Goal: Find specific page/section: Find specific page/section

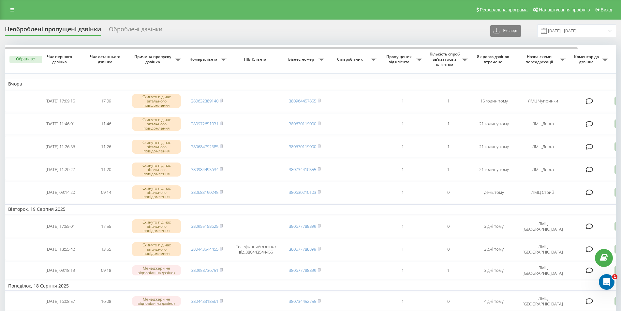
click at [9, 16] on div "Реферальна програма Налаштування профілю Вихід" at bounding box center [310, 10] width 621 height 20
click at [10, 14] on link at bounding box center [13, 9] width 12 height 9
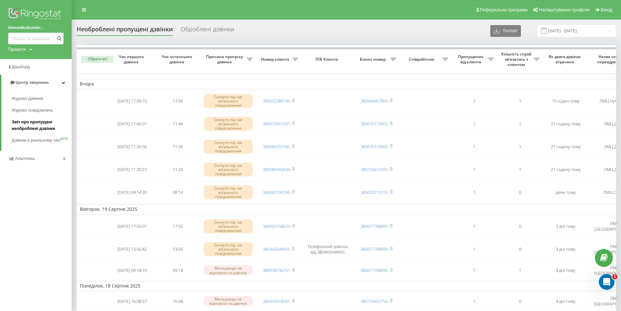
click at [32, 121] on span "Звіт про пропущені необроблені дзвінки" at bounding box center [40, 125] width 57 height 13
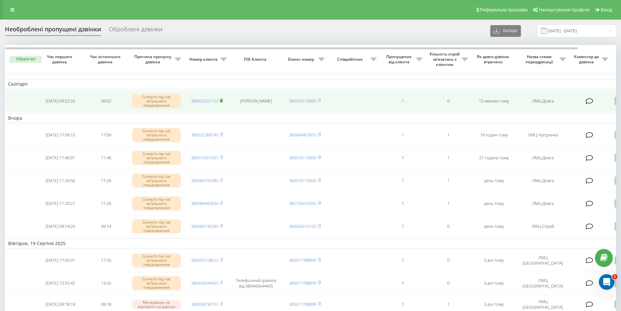
click at [222, 101] on rect at bounding box center [221, 100] width 2 height 3
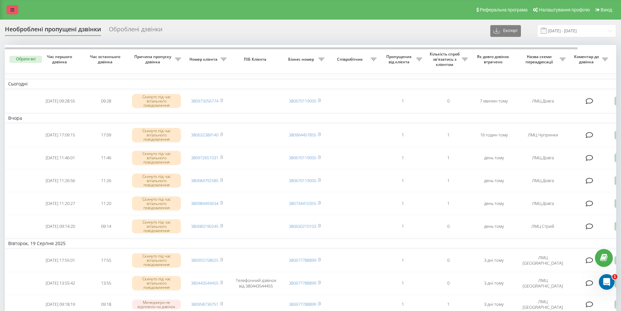
click at [12, 8] on icon at bounding box center [12, 10] width 4 height 5
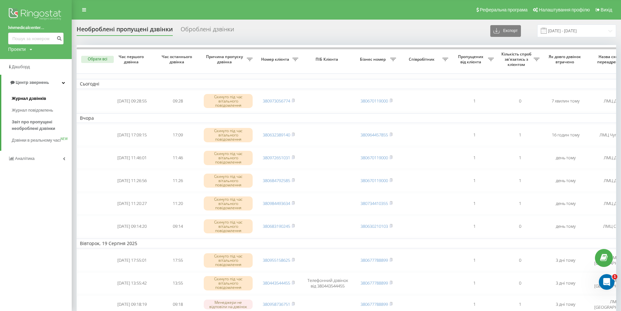
click at [23, 93] on link "Журнал дзвінків" at bounding box center [42, 99] width 60 height 12
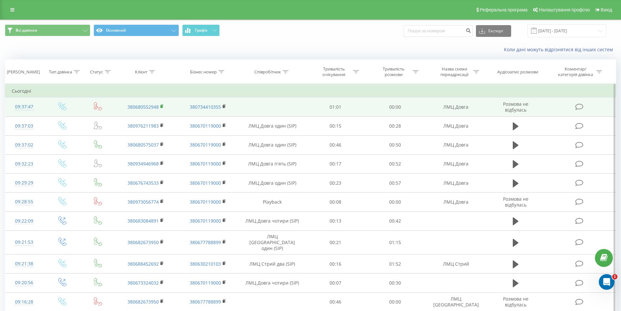
click at [162, 105] on rect at bounding box center [161, 106] width 2 height 3
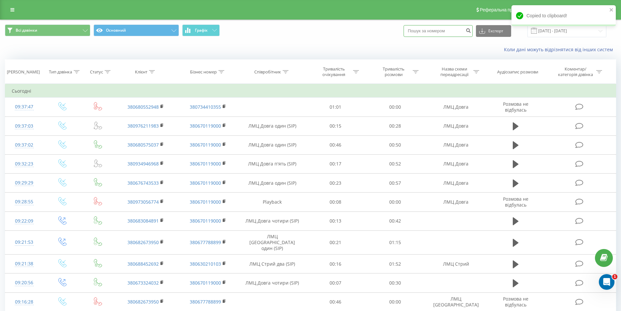
click at [426, 33] on input at bounding box center [438, 31] width 69 height 12
paste input "380680552948"
type input "380680552948"
click at [473, 34] on button "submit" at bounding box center [468, 31] width 9 height 12
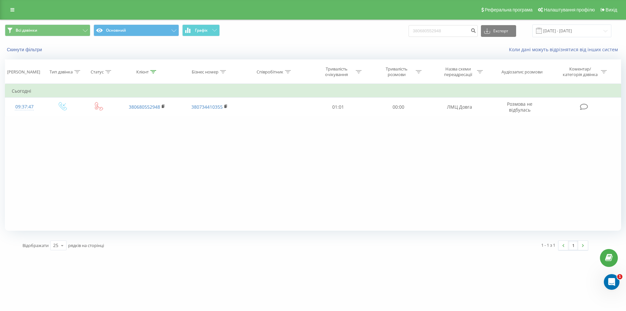
click at [14, 3] on div "Реферальна програма Налаштування профілю Вихід" at bounding box center [313, 10] width 626 height 20
drag, startPoint x: 14, startPoint y: 4, endPoint x: 13, endPoint y: 9, distance: 5.2
click at [14, 6] on div "Реферальна програма Налаштування профілю Вихід" at bounding box center [313, 10] width 626 height 20
click at [13, 9] on icon at bounding box center [12, 10] width 4 height 5
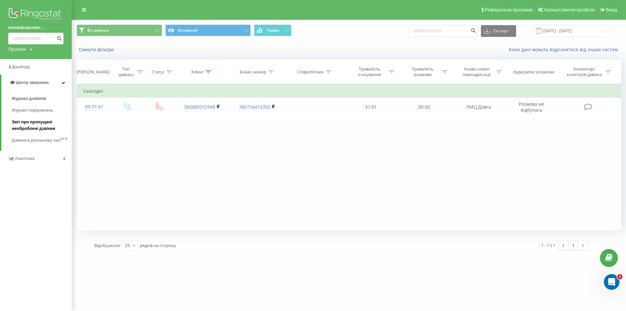
click at [51, 126] on span "Звіт про пропущені необроблені дзвінки" at bounding box center [40, 125] width 57 height 13
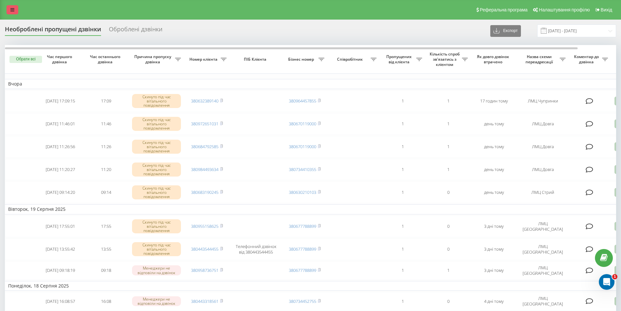
click at [14, 8] on link at bounding box center [13, 9] width 12 height 9
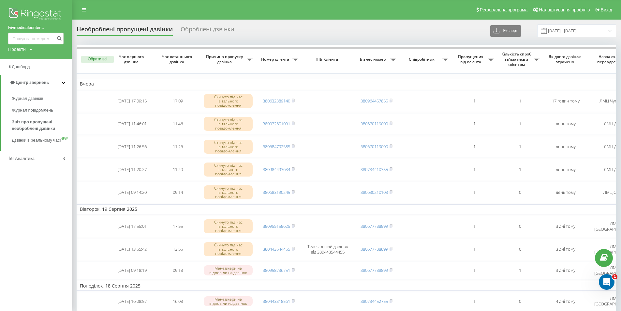
click at [23, 93] on div "Журнал дзвінків Журнал повідомлень Звіт про пропущені необроблені дзвінки Дзвін…" at bounding box center [36, 120] width 72 height 60
click at [23, 93] on link "Журнал дзвінків" at bounding box center [42, 99] width 60 height 12
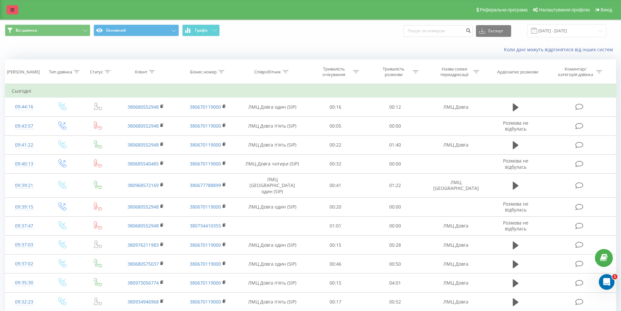
click at [13, 11] on icon at bounding box center [12, 10] width 4 height 5
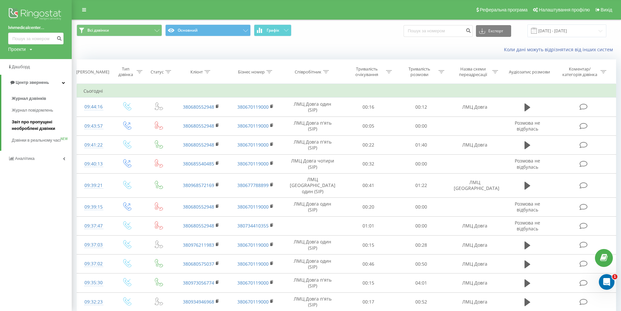
click at [47, 128] on span "Звіт про пропущені необроблені дзвінки" at bounding box center [40, 125] width 57 height 13
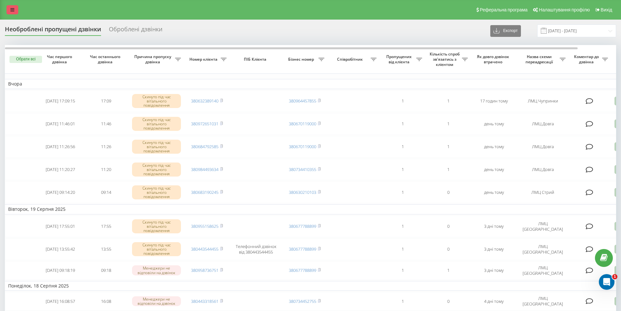
click at [15, 13] on link at bounding box center [13, 9] width 12 height 9
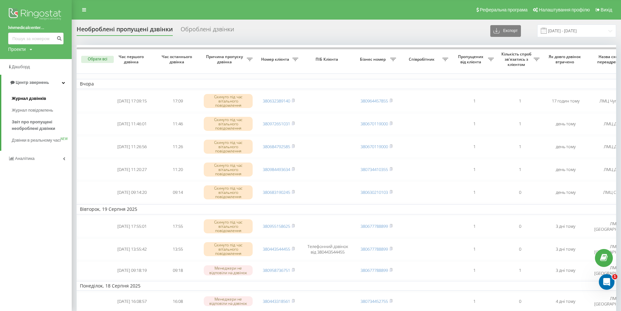
click at [39, 96] on span "Журнал дзвінків" at bounding box center [29, 98] width 35 height 7
